Goal: Entertainment & Leisure: Consume media (video, audio)

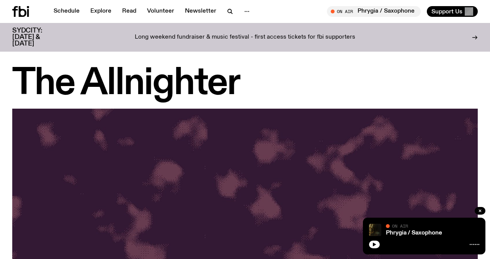
scroll to position [393, 0]
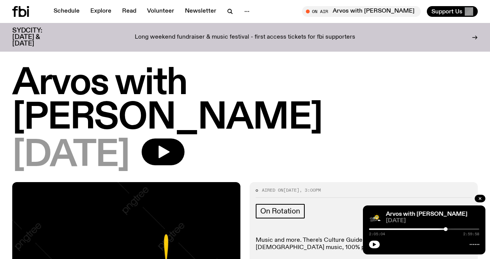
scroll to position [740, 0]
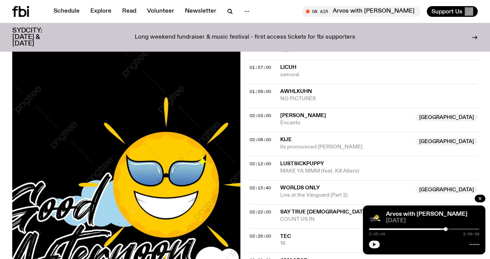
click at [378, 247] on button "button" at bounding box center [374, 245] width 11 height 8
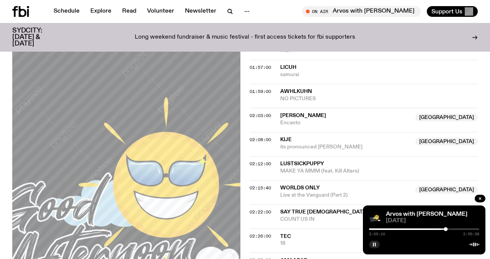
click at [377, 244] on icon "button" at bounding box center [374, 244] width 5 height 5
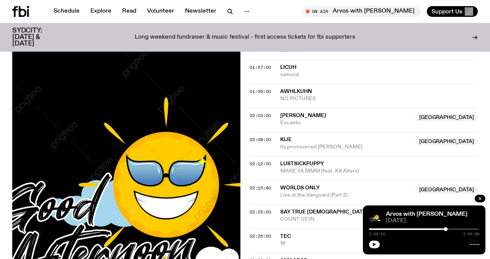
click at [375, 245] on icon "button" at bounding box center [374, 244] width 5 height 5
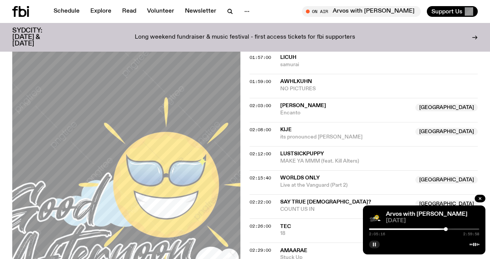
scroll to position [745, 0]
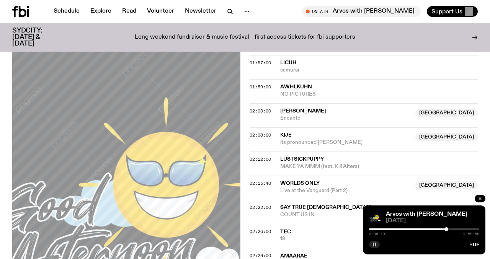
click at [447, 230] on div at bounding box center [447, 230] width 4 height 4
click at [447, 231] on div "2:06:16 2:59:58" at bounding box center [424, 231] width 110 height 9
click at [446, 229] on div at bounding box center [446, 230] width 4 height 4
click at [447, 229] on div at bounding box center [447, 230] width 4 height 4
click at [449, 230] on div at bounding box center [449, 230] width 4 height 4
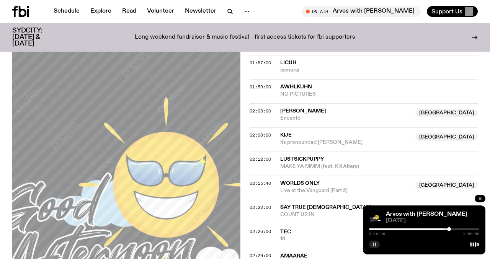
click at [449, 228] on div at bounding box center [449, 230] width 4 height 4
click at [450, 228] on div at bounding box center [450, 230] width 4 height 4
click at [449, 229] on div at bounding box center [449, 230] width 4 height 4
click at [450, 230] on div at bounding box center [451, 230] width 4 height 4
click at [450, 229] on div at bounding box center [451, 230] width 4 height 4
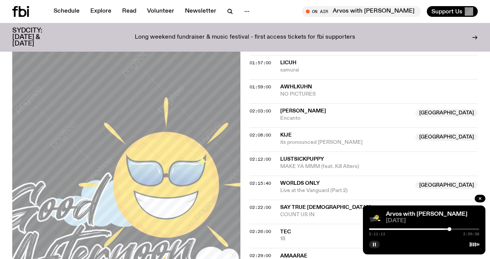
click at [450, 229] on div at bounding box center [450, 230] width 4 height 4
click at [452, 230] on div at bounding box center [452, 230] width 4 height 4
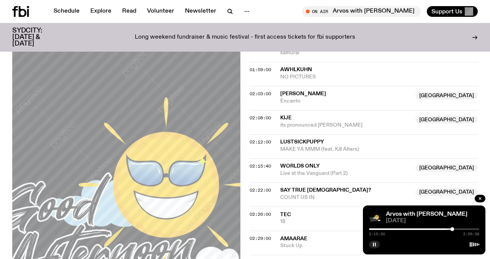
scroll to position [764, 0]
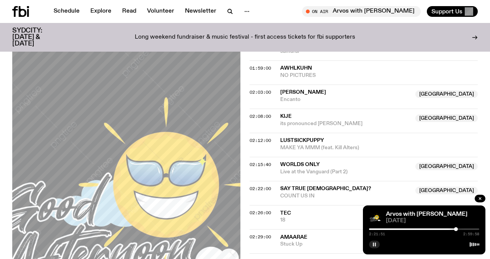
click at [456, 229] on div at bounding box center [456, 230] width 4 height 4
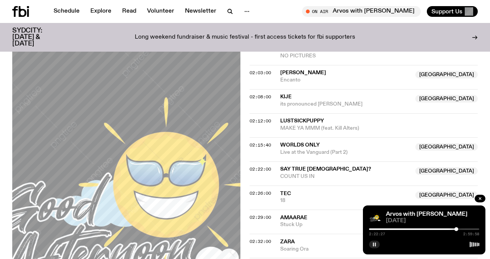
scroll to position [785, 0]
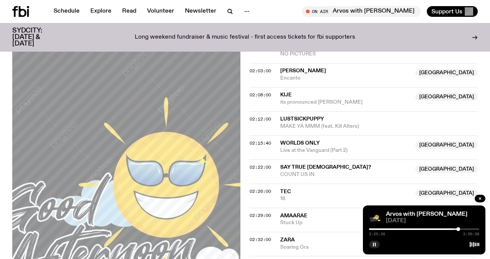
click at [459, 229] on div at bounding box center [459, 230] width 4 height 4
click at [460, 230] on div at bounding box center [461, 230] width 4 height 4
click at [460, 230] on div at bounding box center [460, 230] width 4 height 4
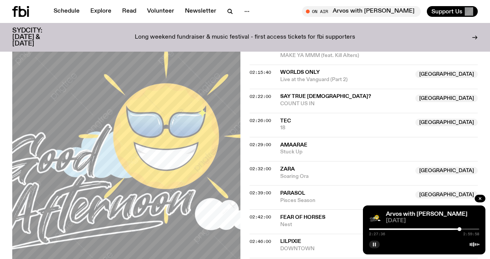
scroll to position [854, 0]
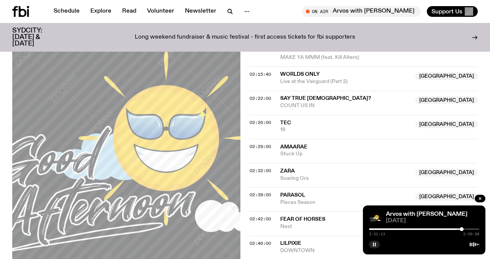
click at [462, 229] on div at bounding box center [462, 230] width 4 height 4
click at [460, 229] on div at bounding box center [461, 230] width 4 height 4
click at [462, 229] on div at bounding box center [462, 230] width 4 height 4
click at [464, 230] on div at bounding box center [464, 230] width 4 height 4
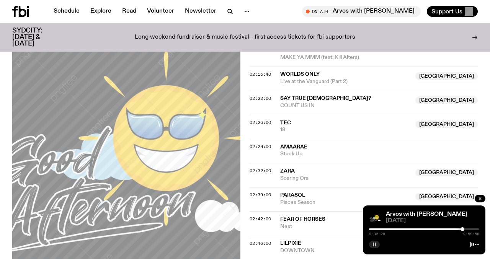
click at [463, 230] on div at bounding box center [463, 230] width 4 height 4
click at [461, 230] on div at bounding box center [461, 230] width 4 height 4
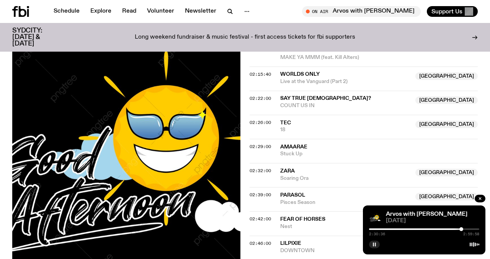
click at [462, 230] on div at bounding box center [462, 230] width 4 height 4
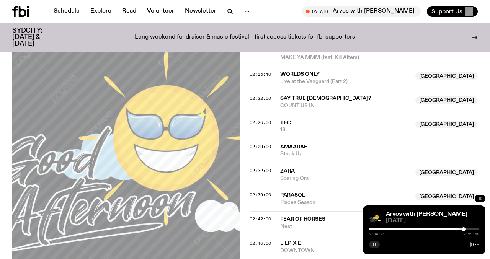
click at [464, 229] on div at bounding box center [464, 230] width 4 height 4
click at [465, 229] on div at bounding box center [465, 230] width 4 height 4
click at [466, 229] on div at bounding box center [466, 230] width 4 height 4
click at [467, 230] on div at bounding box center [467, 230] width 4 height 4
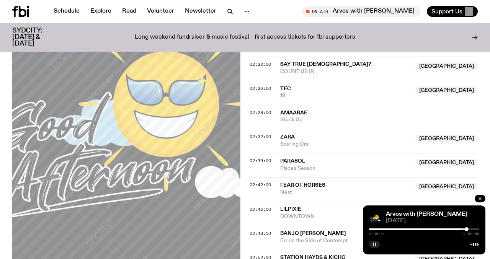
scroll to position [890, 0]
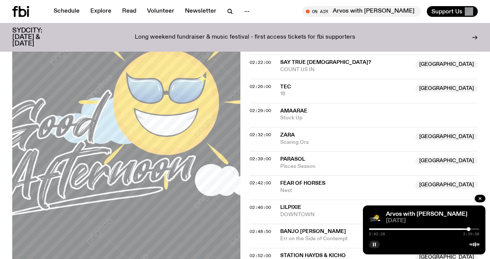
click at [469, 228] on div at bounding box center [469, 230] width 4 height 4
click at [468, 228] on div at bounding box center [468, 230] width 4 height 4
click at [470, 229] on div at bounding box center [470, 230] width 4 height 4
click at [471, 231] on div at bounding box center [471, 230] width 4 height 4
click at [472, 228] on div at bounding box center [472, 230] width 4 height 4
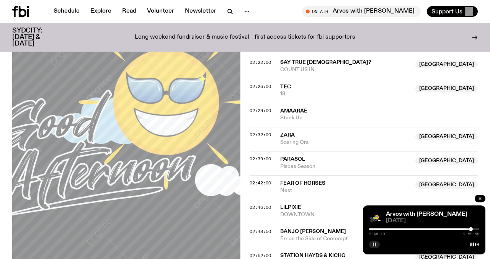
click at [471, 228] on div at bounding box center [471, 230] width 4 height 4
click at [470, 229] on div at bounding box center [471, 230] width 4 height 4
click at [473, 229] on div at bounding box center [474, 230] width 4 height 4
click at [476, 230] on div at bounding box center [476, 230] width 4 height 4
click at [477, 230] on div at bounding box center [477, 230] width 4 height 4
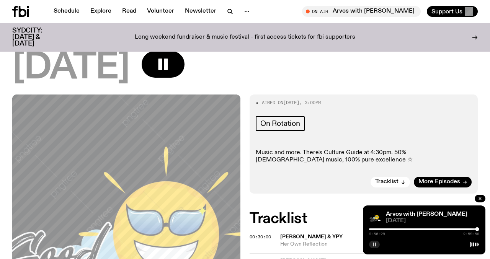
scroll to position [109, 0]
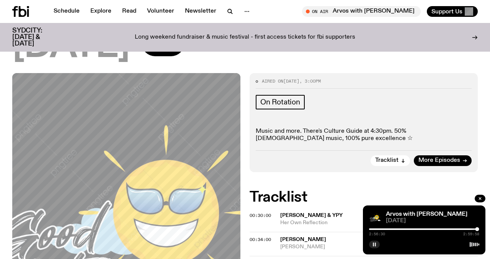
click at [382, 229] on div at bounding box center [422, 230] width 110 height 2
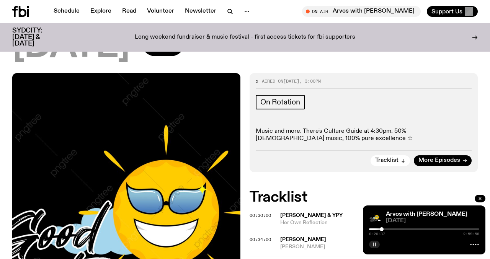
click at [382, 229] on div at bounding box center [382, 230] width 4 height 4
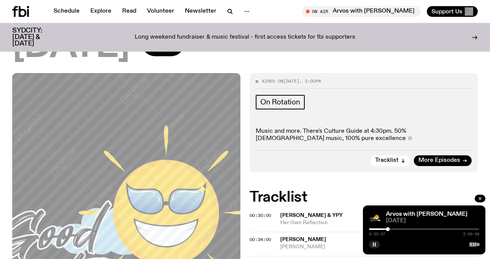
drag, startPoint x: 382, startPoint y: 229, endPoint x: 388, endPoint y: 229, distance: 6.1
click at [388, 229] on div at bounding box center [388, 230] width 4 height 4
click at [385, 230] on div at bounding box center [385, 230] width 4 height 4
click at [382, 230] on div at bounding box center [382, 230] width 4 height 4
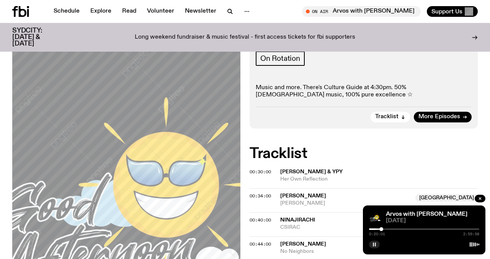
scroll to position [153, 0]
click at [384, 231] on div at bounding box center [384, 230] width 4 height 4
click at [386, 231] on div at bounding box center [386, 230] width 4 height 4
click at [387, 231] on div at bounding box center [387, 230] width 4 height 4
click at [387, 229] on div at bounding box center [387, 230] width 4 height 4
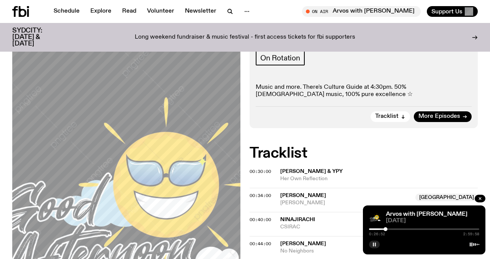
click at [386, 229] on div at bounding box center [386, 230] width 4 height 4
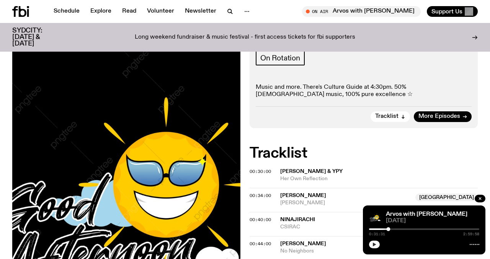
click at [385, 227] on div "Arvos with Lindsay 19.08.25 0:31:31 2:59:58" at bounding box center [424, 230] width 123 height 49
click at [387, 229] on div at bounding box center [387, 230] width 4 height 4
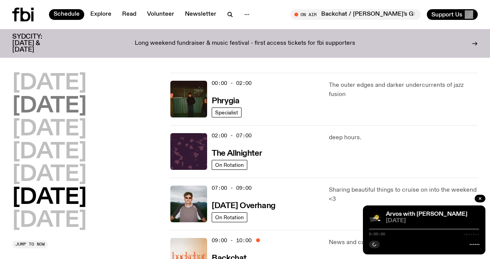
click at [62, 110] on h2 "Tuesday" at bounding box center [49, 106] width 74 height 21
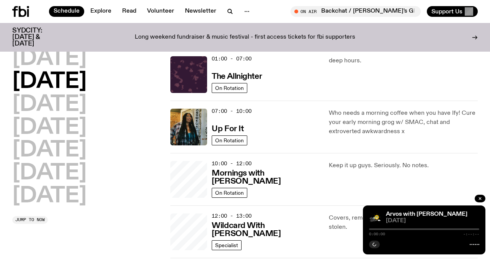
scroll to position [21, 0]
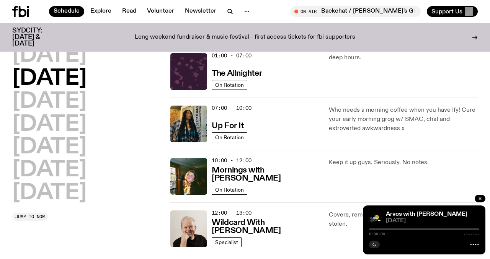
click at [56, 84] on h2 "Tuesday" at bounding box center [49, 78] width 74 height 21
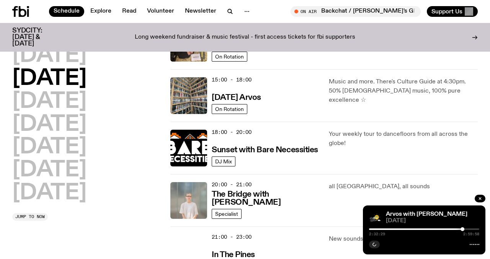
scroll to position [262, 0]
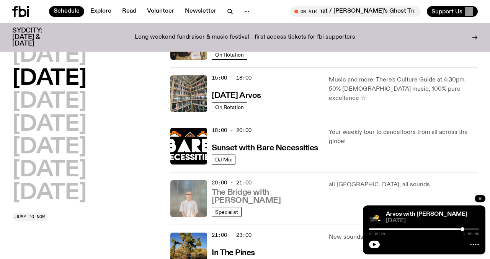
click at [246, 190] on h3 "The Bridge with Mara Schwerdtfeger" at bounding box center [266, 197] width 108 height 16
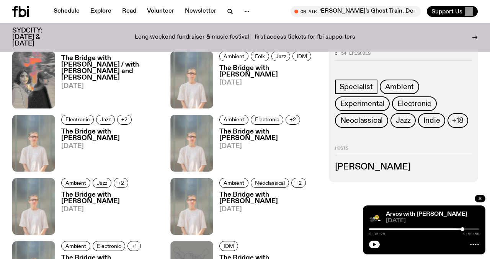
scroll to position [382, 0]
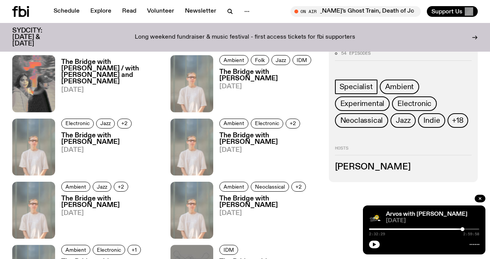
click at [94, 68] on h3 "The Bridge with [PERSON_NAME] / with [PERSON_NAME] and [PERSON_NAME]" at bounding box center [111, 72] width 100 height 26
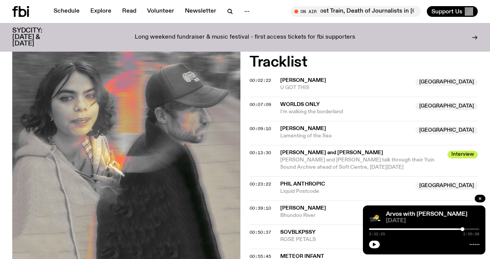
scroll to position [390, 0]
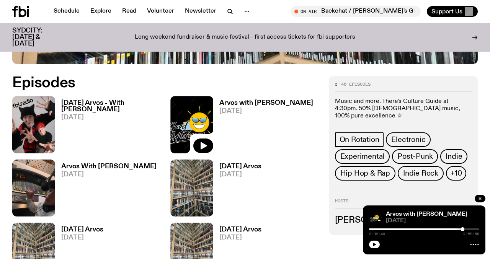
scroll to position [305, 0]
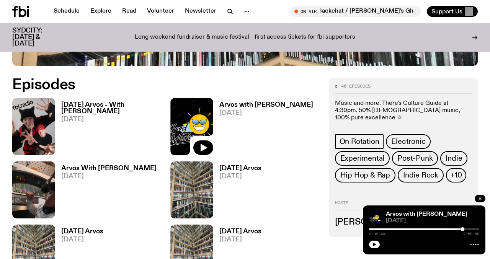
click at [85, 103] on h3 "Tuesday Arvos - With Alex Laycock" at bounding box center [111, 108] width 100 height 13
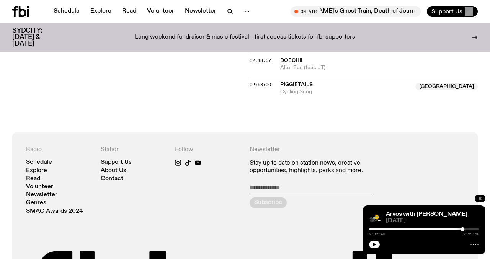
scroll to position [1285, 0]
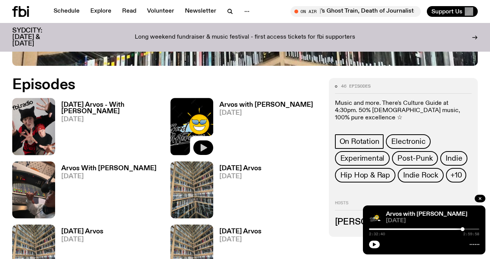
scroll to position [361, 0]
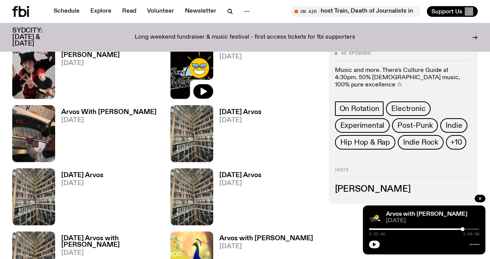
click at [106, 112] on h3 "Arvos With Chris Siegfried" at bounding box center [108, 112] width 95 height 7
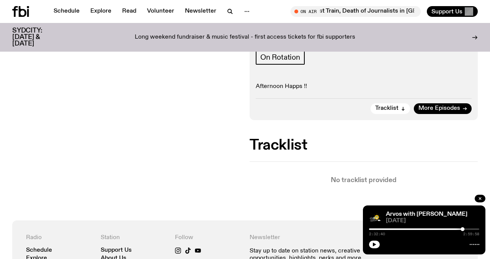
scroll to position [158, 0]
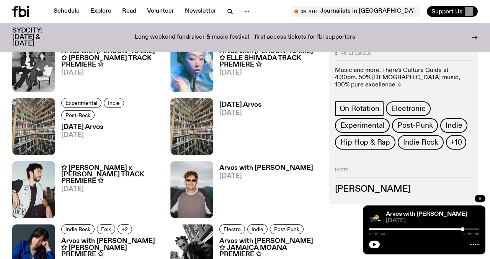
scroll to position [772, 0]
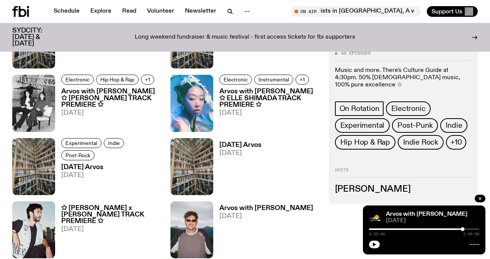
click at [254, 97] on h3 "Arvos with Bindi Mutiara ✩ ELLE SHIMADA TRACK PREMIERE ✩" at bounding box center [270, 98] width 100 height 20
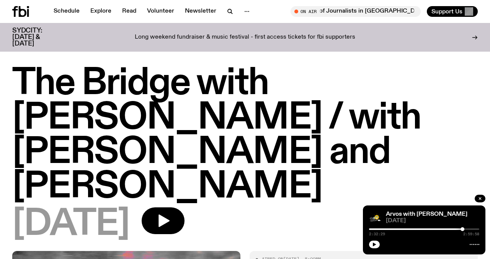
scroll to position [390, 0]
